Goal: Information Seeking & Learning: Learn about a topic

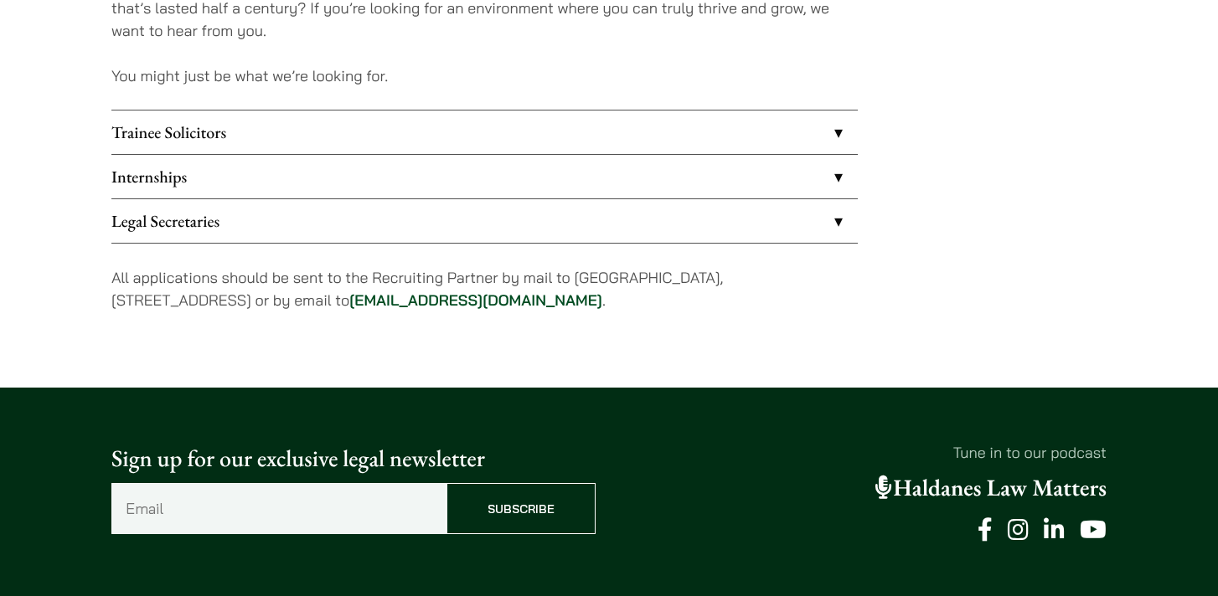
scroll to position [1348, 0]
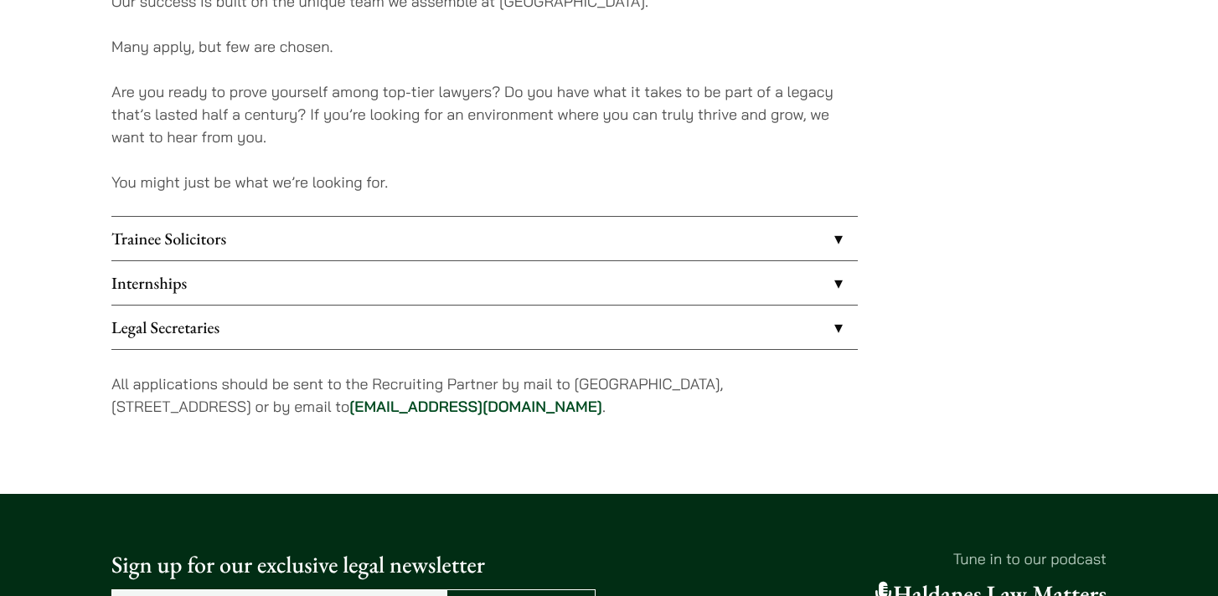
click at [466, 273] on link "Internships" at bounding box center [484, 283] width 746 height 44
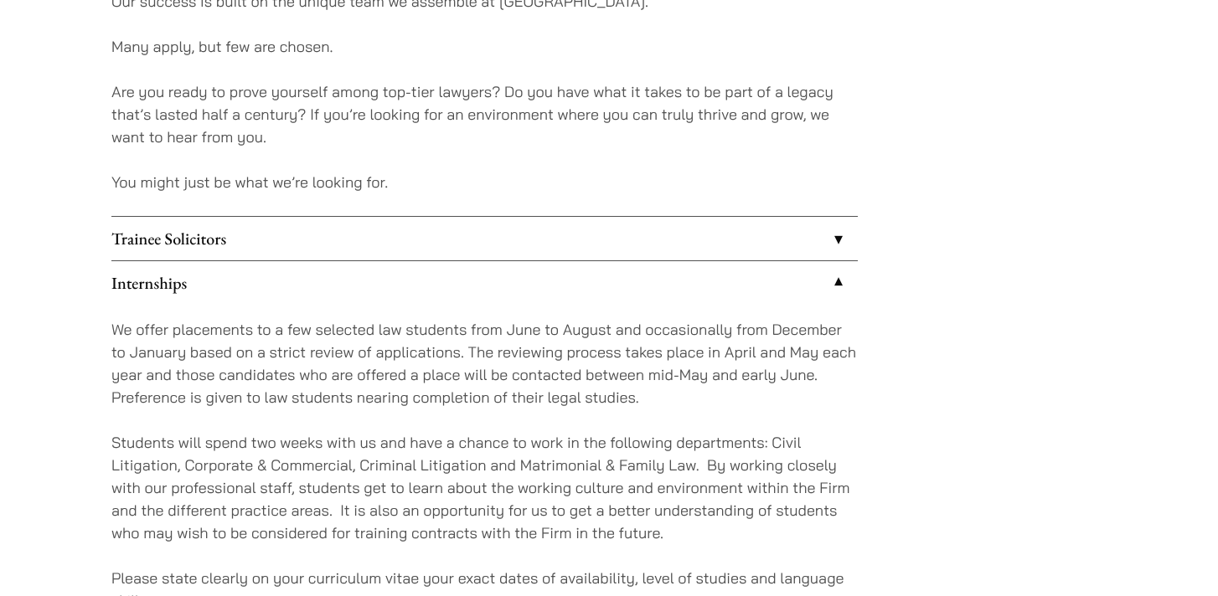
click at [533, 248] on link "Trainee Solicitors" at bounding box center [484, 239] width 746 height 44
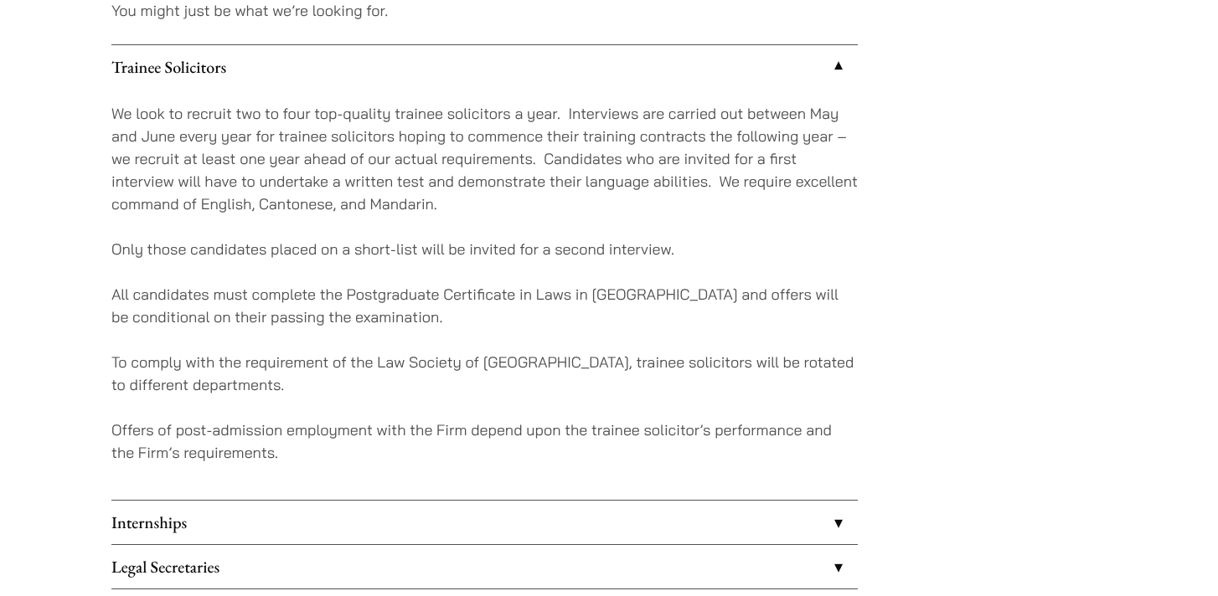
scroll to position [1796, 0]
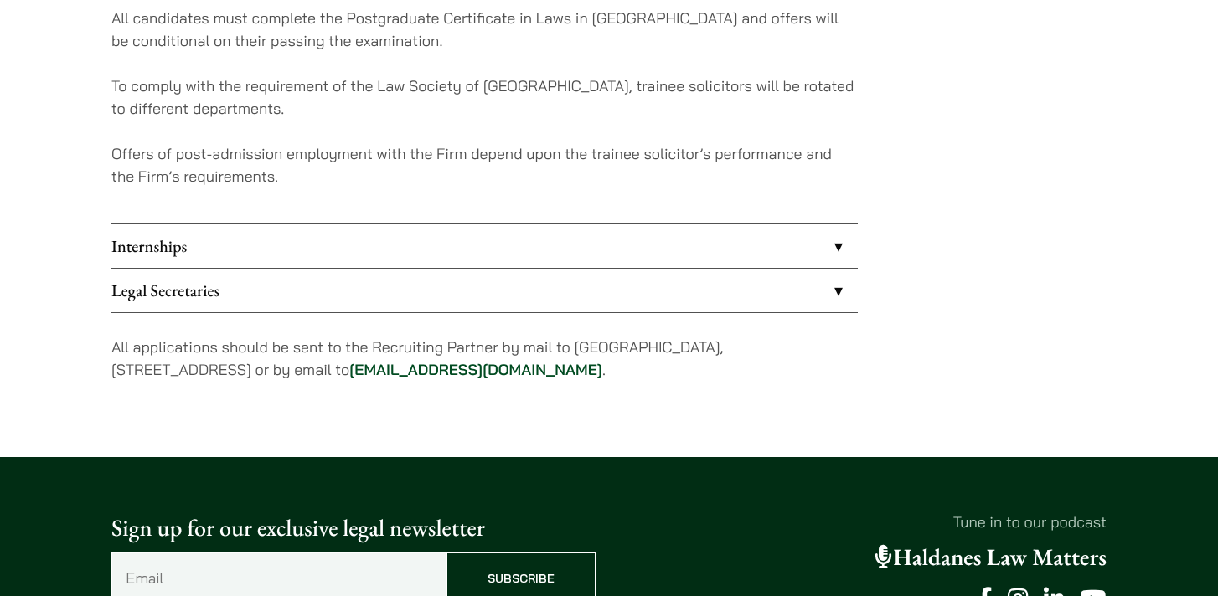
click at [558, 245] on link "Internships" at bounding box center [484, 246] width 746 height 44
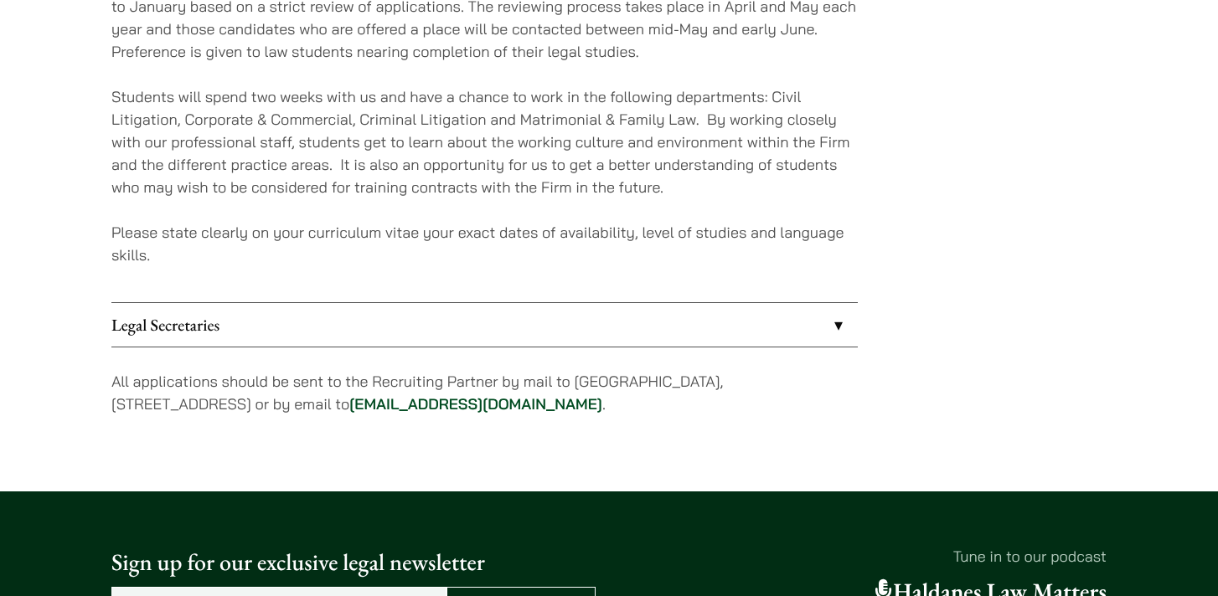
scroll to position [1534, 0]
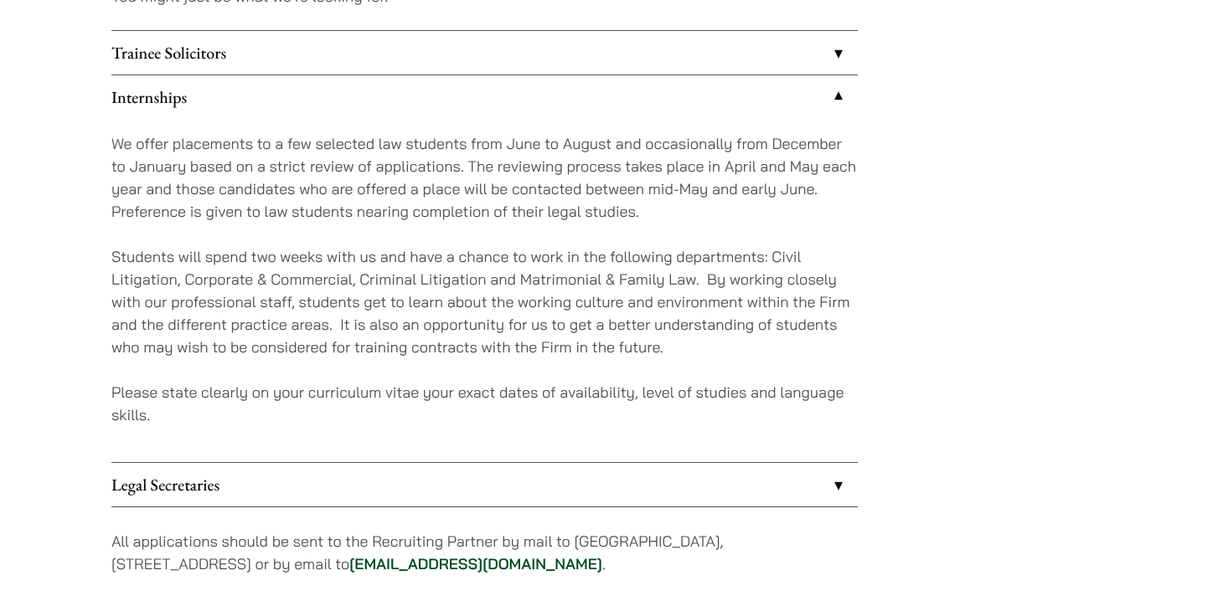
click at [697, 59] on link "Trainee Solicitors" at bounding box center [484, 53] width 746 height 44
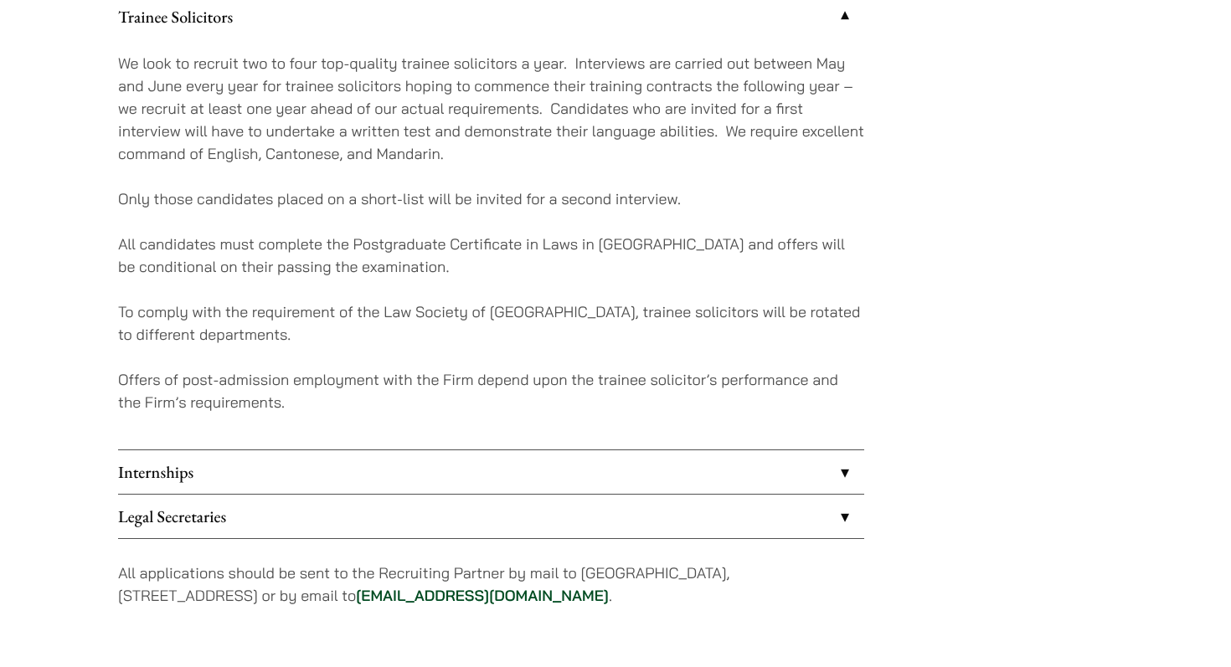
scroll to position [1516, 0]
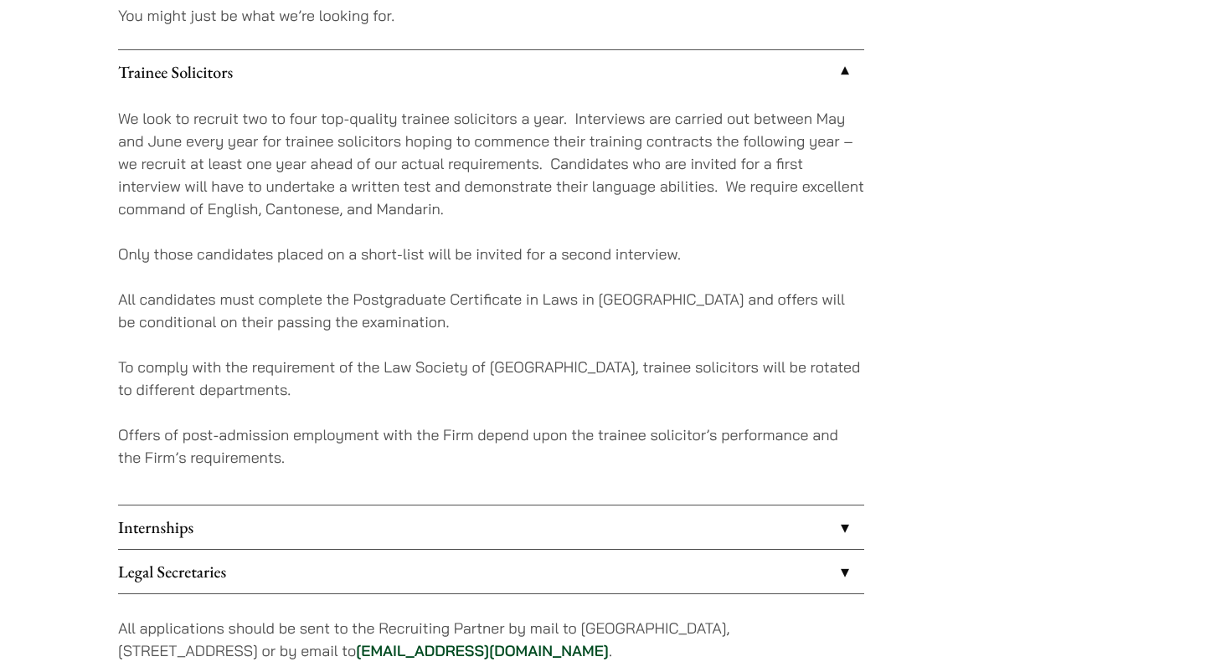
click at [350, 528] on link "Internships" at bounding box center [491, 528] width 746 height 44
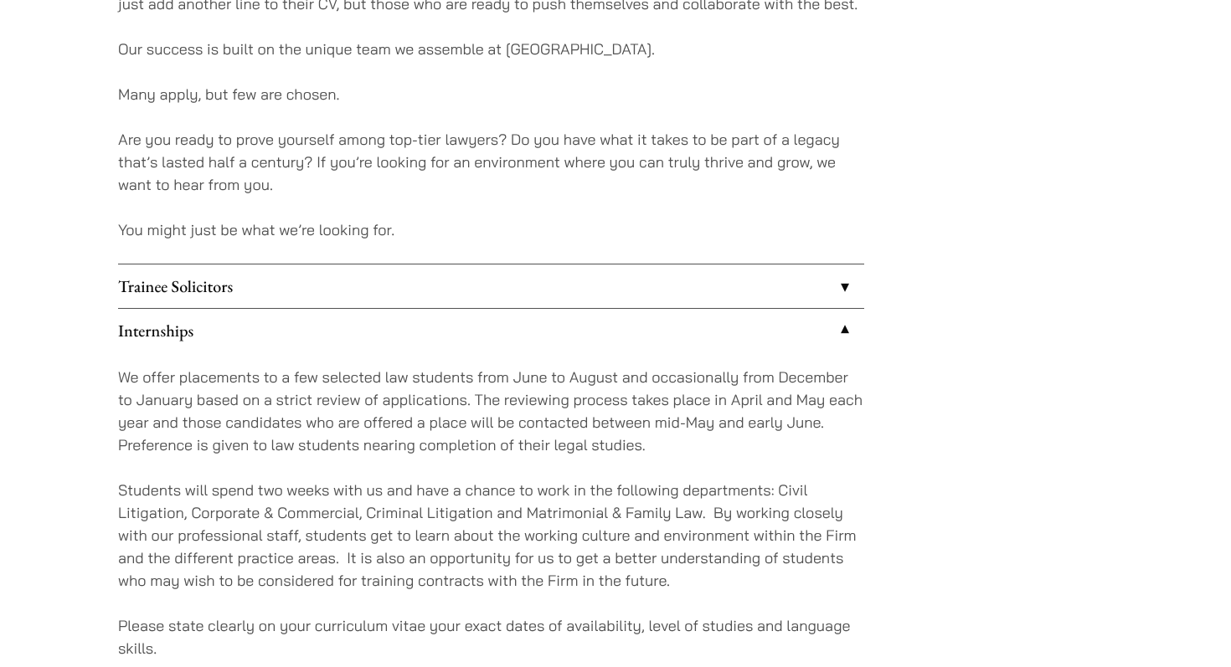
scroll to position [1358, 0]
